Goal: Navigation & Orientation: Find specific page/section

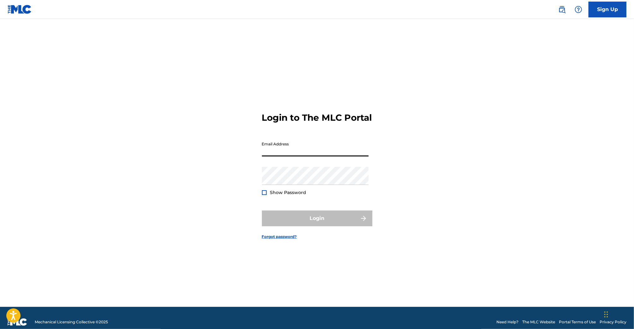
click at [333, 156] on input "Email Address" at bounding box center [315, 147] width 107 height 18
type input "[EMAIL_ADDRESS][DOMAIN_NAME]"
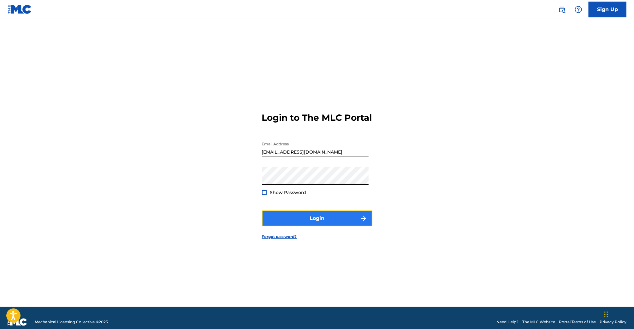
click at [339, 220] on button "Login" at bounding box center [317, 218] width 110 height 16
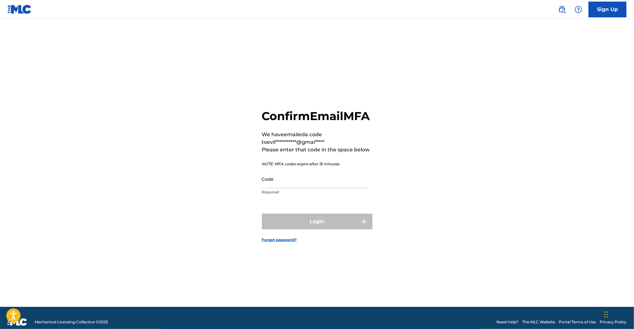
click at [326, 198] on div "Code Required" at bounding box center [315, 184] width 107 height 28
click at [316, 184] on input "Code" at bounding box center [315, 179] width 107 height 18
paste input "529676"
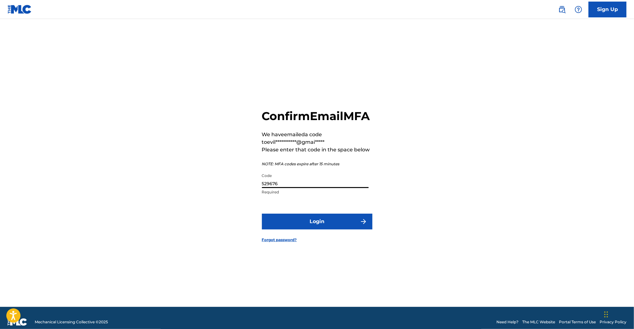
type input "529676"
click at [262, 213] on button "Login" at bounding box center [317, 221] width 110 height 16
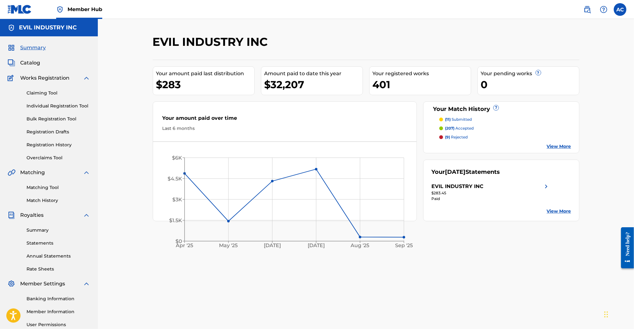
click at [471, 120] on p "(11) submitted" at bounding box center [458, 119] width 27 height 6
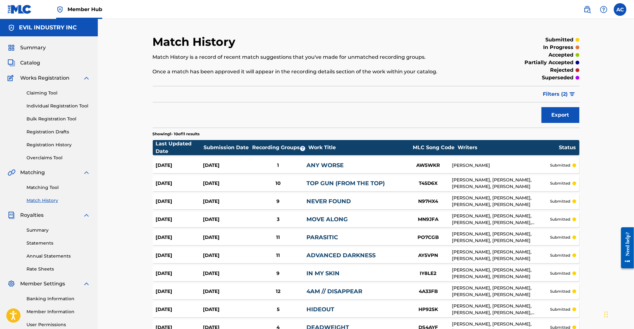
scroll to position [69, 0]
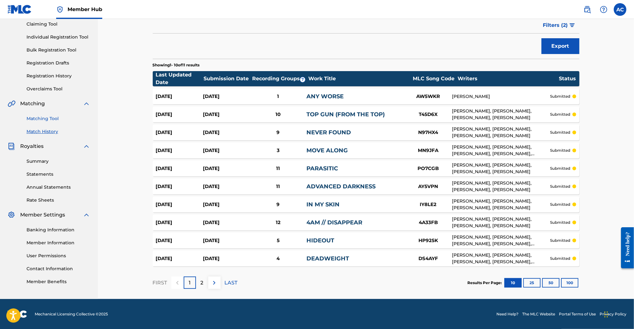
click at [43, 118] on link "Matching Tool" at bounding box center [59, 118] width 64 height 7
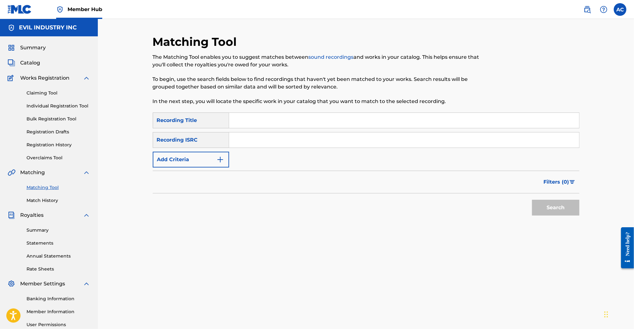
click at [39, 98] on div "Claiming Tool Individual Registration Tool Bulk Registration Tool Registration …" at bounding box center [49, 121] width 83 height 79
click at [39, 92] on link "Claiming Tool" at bounding box center [59, 93] width 64 height 7
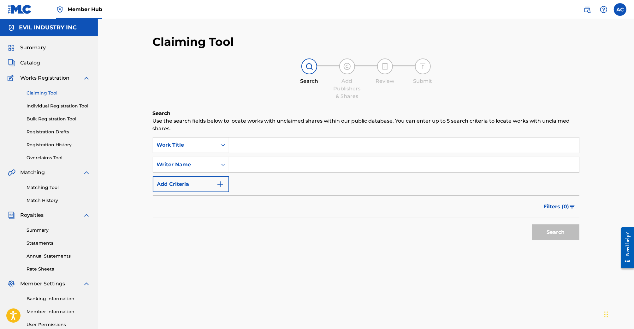
click at [253, 142] on input "Search Form" at bounding box center [404, 144] width 350 height 15
click at [41, 60] on div "Catalog" at bounding box center [49, 63] width 83 height 8
click at [35, 60] on span "Catalog" at bounding box center [30, 63] width 20 height 8
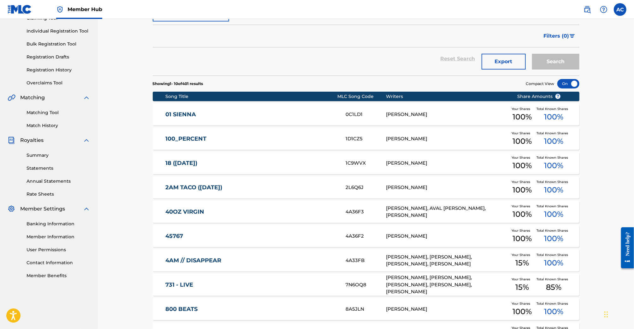
scroll to position [153, 0]
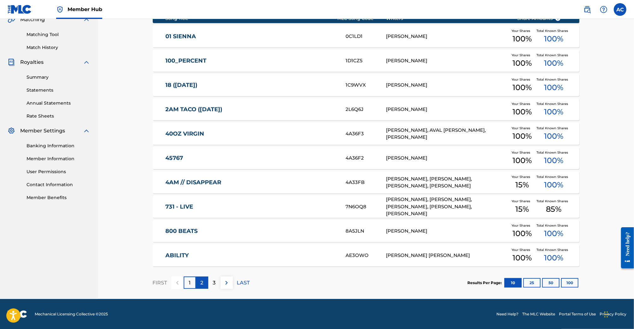
click at [201, 281] on p "2" at bounding box center [202, 283] width 3 height 8
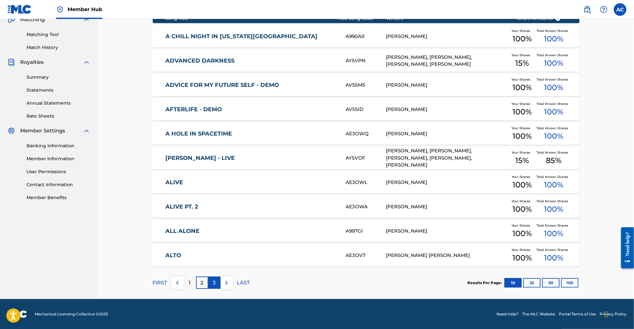
click at [211, 286] on div "3" at bounding box center [214, 282] width 12 height 12
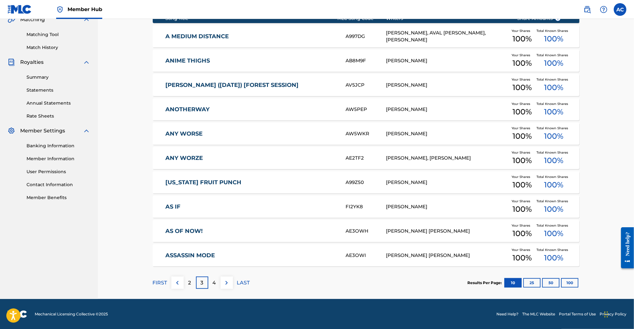
click at [281, 64] on link "ANIME THIGHS" at bounding box center [251, 60] width 172 height 7
